Goal: Use online tool/utility: Utilize a website feature to perform a specific function

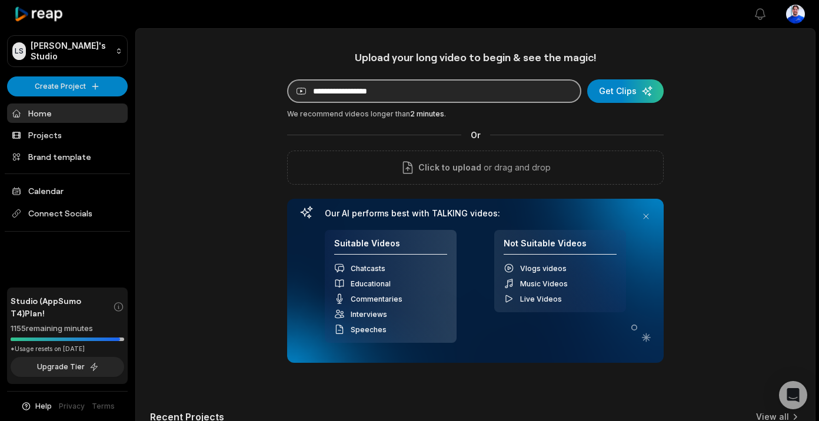
click at [494, 85] on input at bounding box center [434, 91] width 294 height 24
paste input "**********"
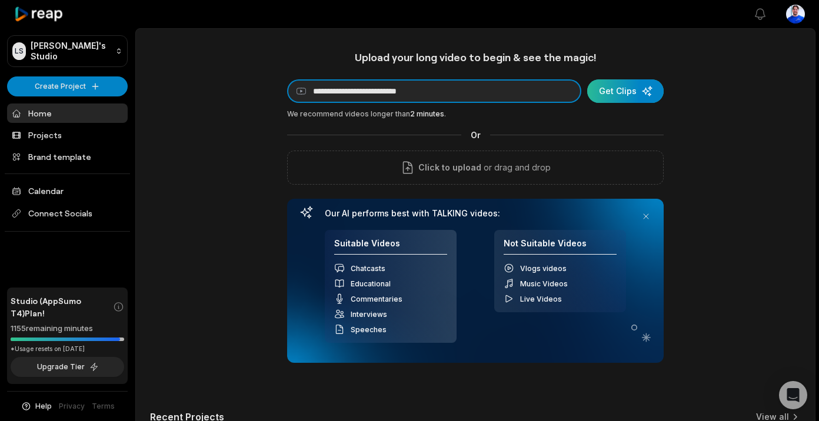
type input "**********"
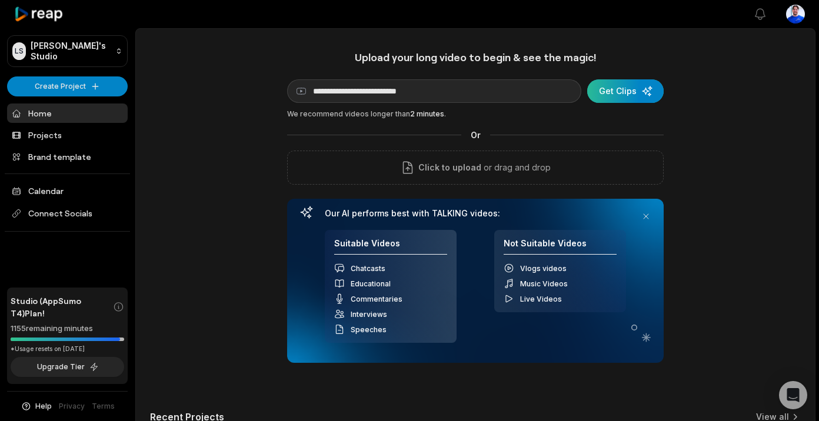
click at [608, 97] on div "submit" at bounding box center [625, 91] width 76 height 24
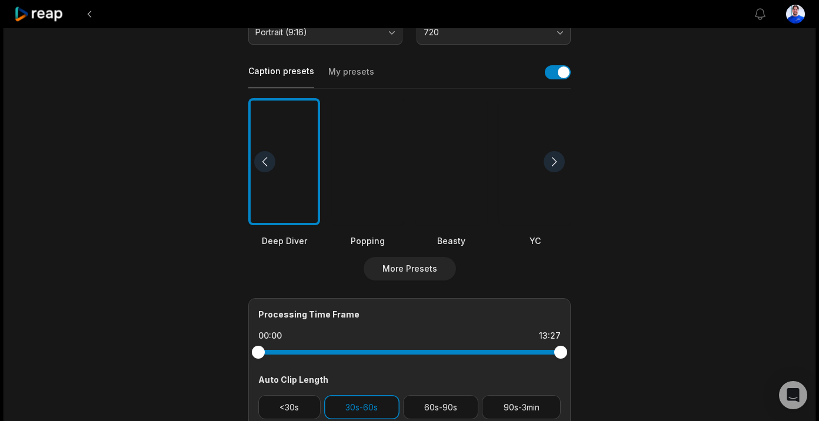
scroll to position [19, 0]
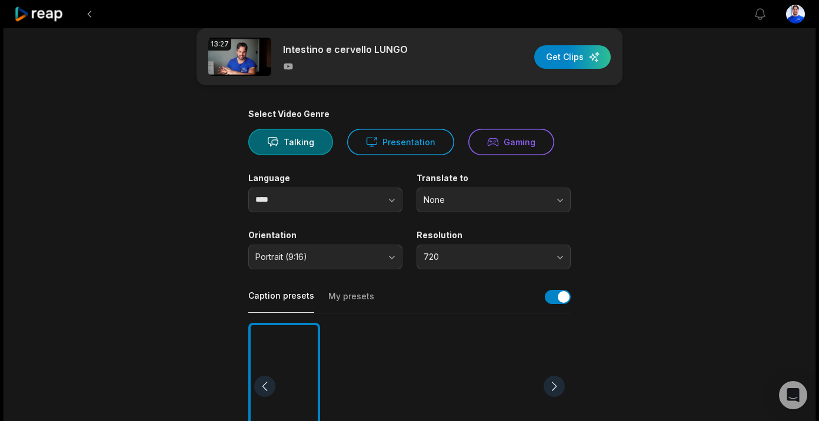
click at [366, 295] on button "My presets" at bounding box center [351, 302] width 46 height 22
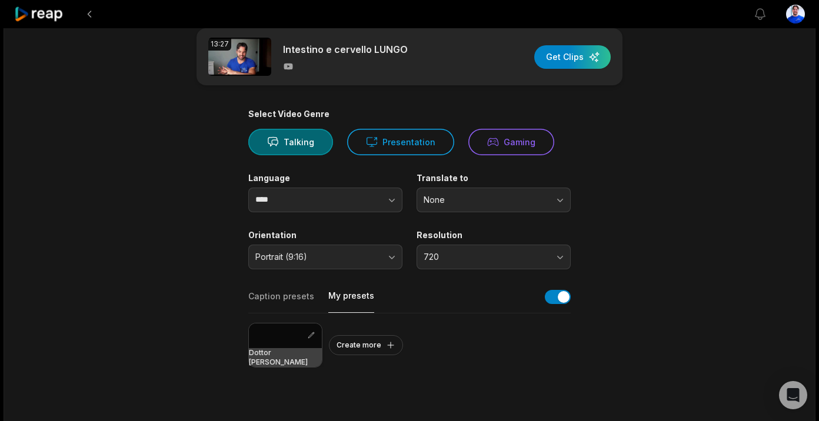
click at [291, 340] on div at bounding box center [285, 336] width 73 height 25
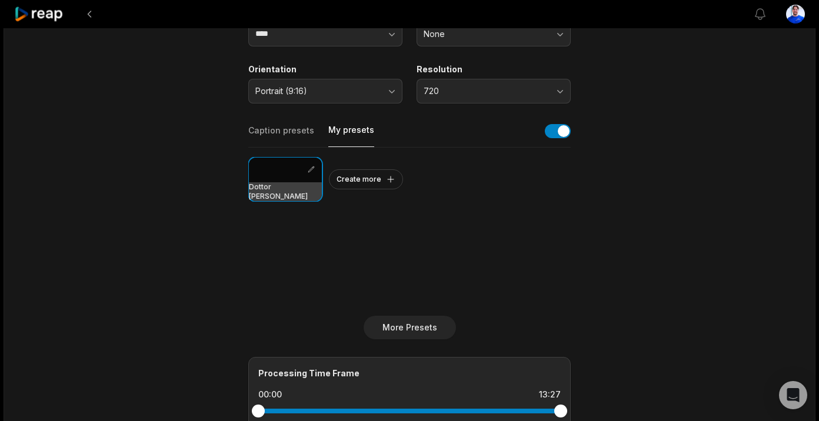
scroll to position [0, 0]
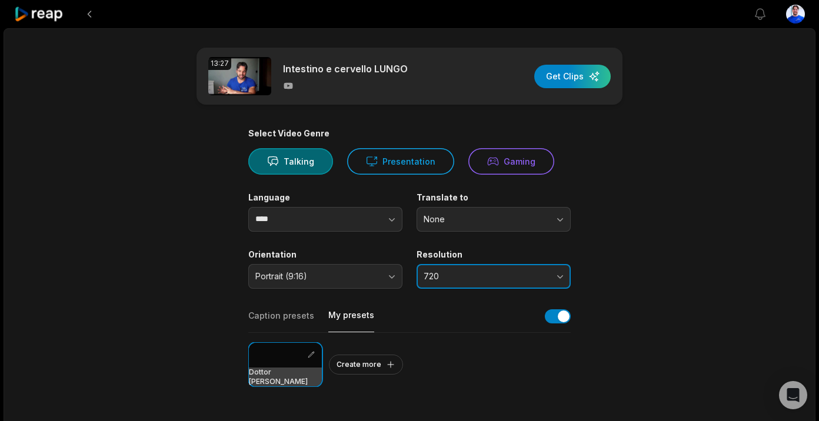
click at [531, 276] on span "720" at bounding box center [486, 276] width 124 height 11
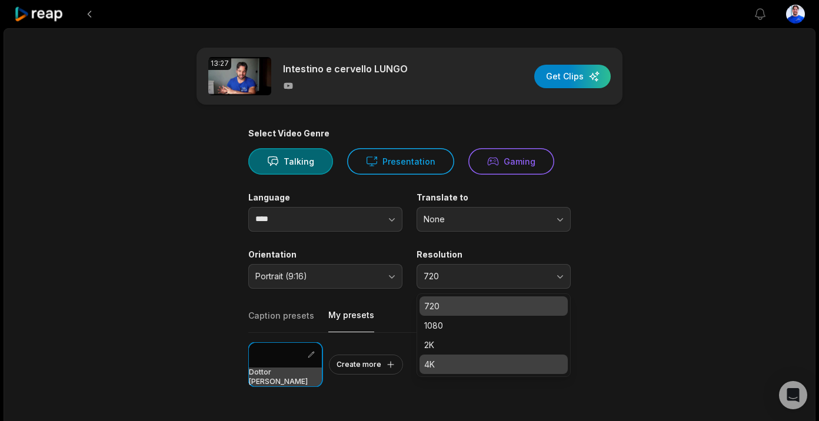
click at [474, 358] on p "4K" at bounding box center [493, 364] width 139 height 12
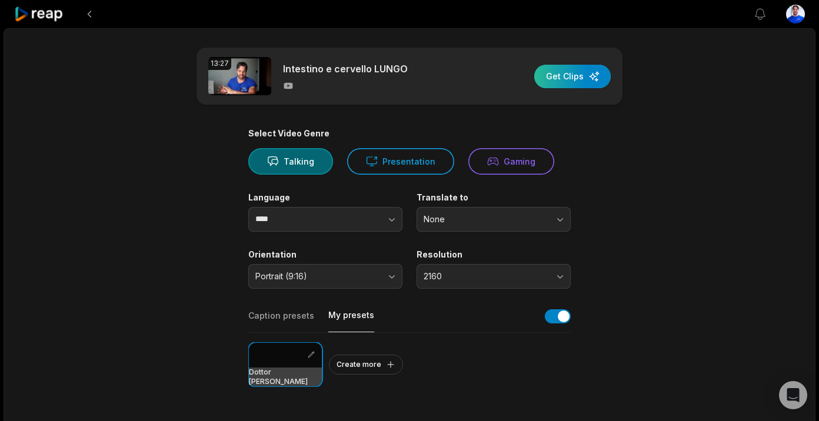
click at [578, 83] on div "button" at bounding box center [572, 77] width 76 height 24
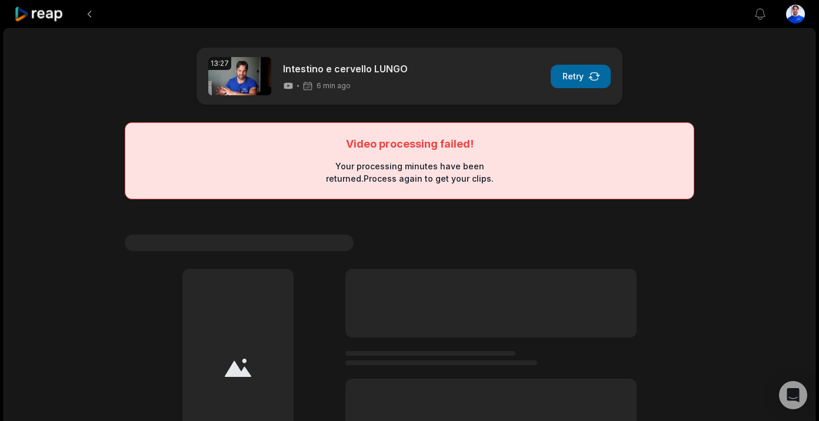
click at [584, 72] on button "Retry" at bounding box center [581, 77] width 60 height 24
